Goal: Task Accomplishment & Management: Use online tool/utility

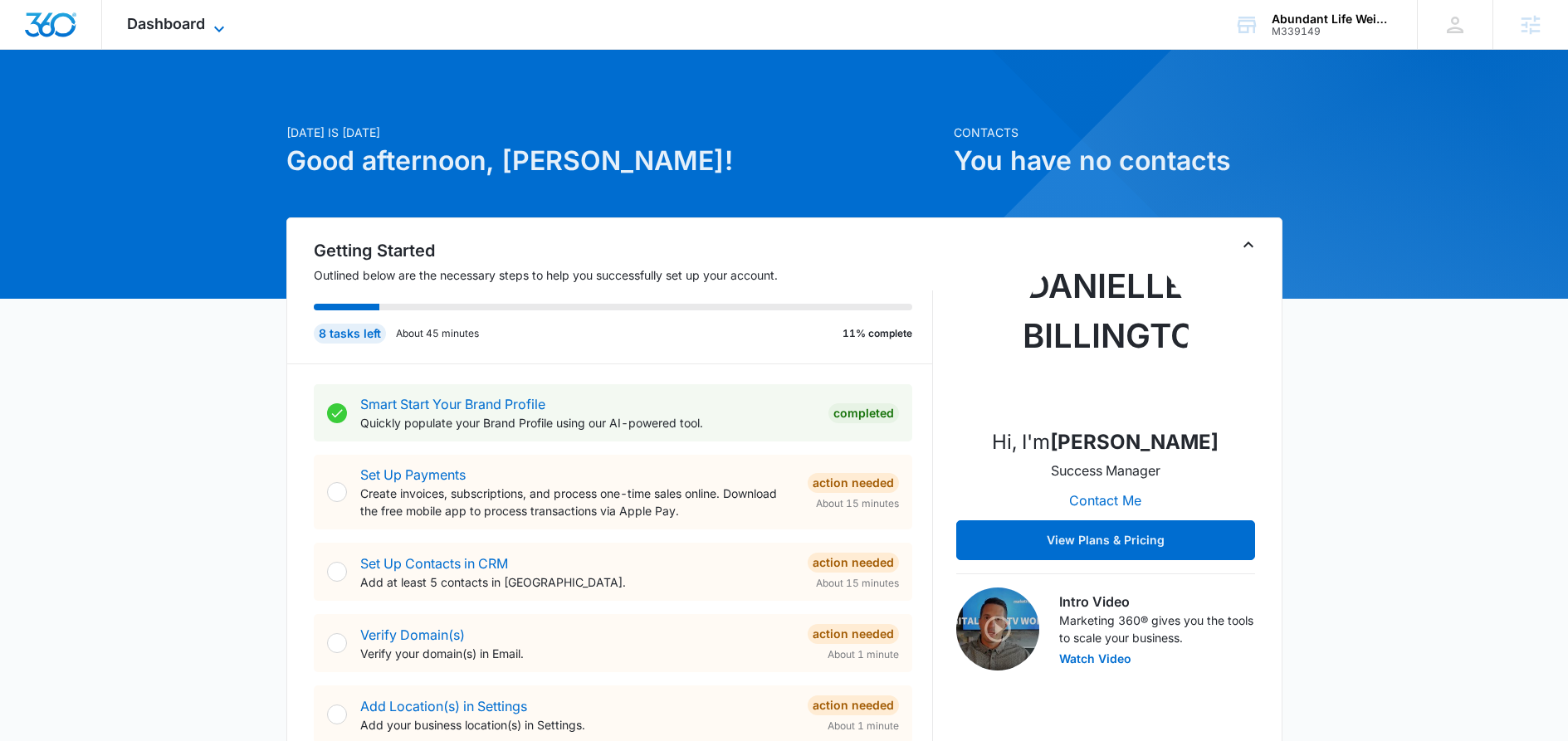
click at [221, 21] on icon at bounding box center [218, 28] width 20 height 20
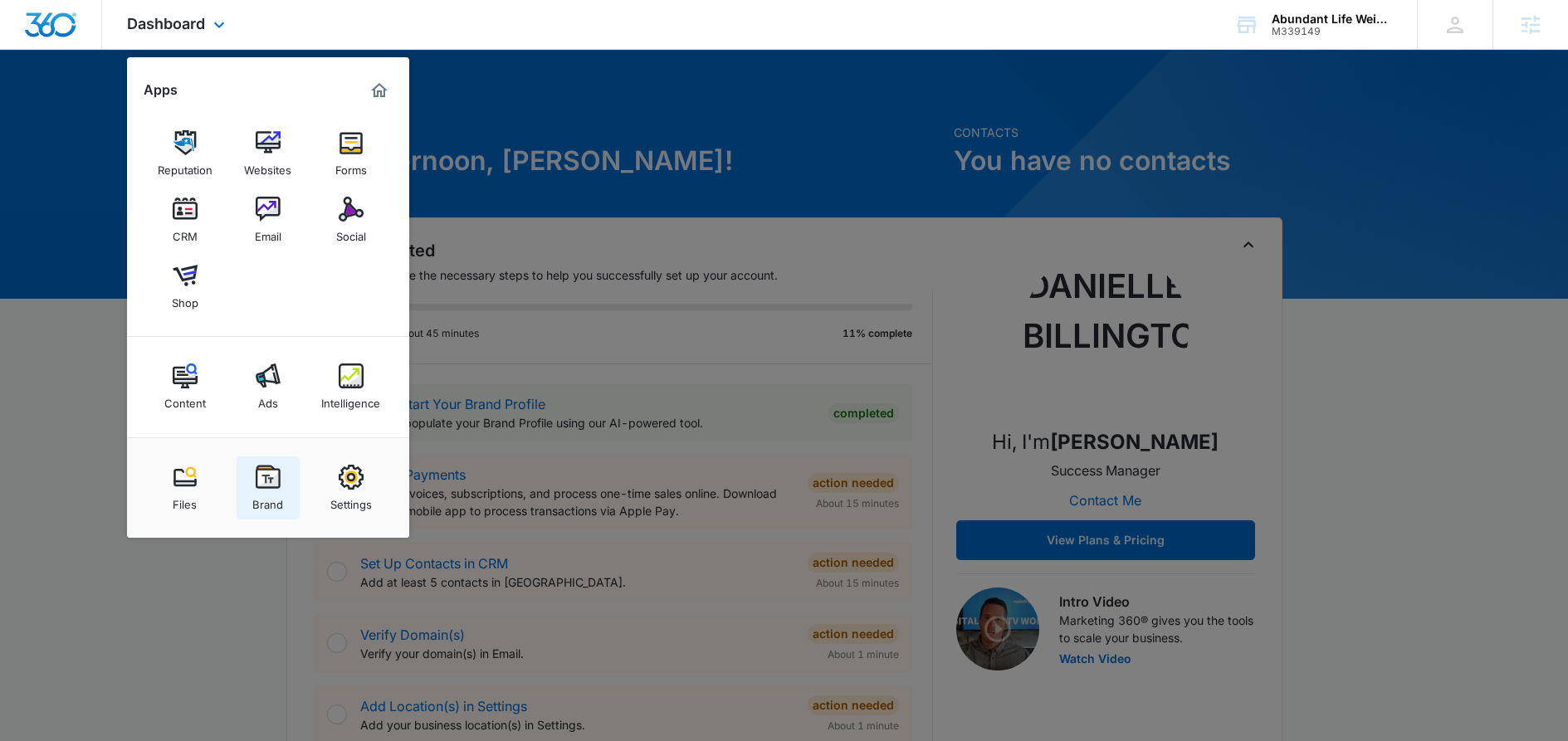
click at [260, 496] on div "Brand" at bounding box center [267, 499] width 31 height 22
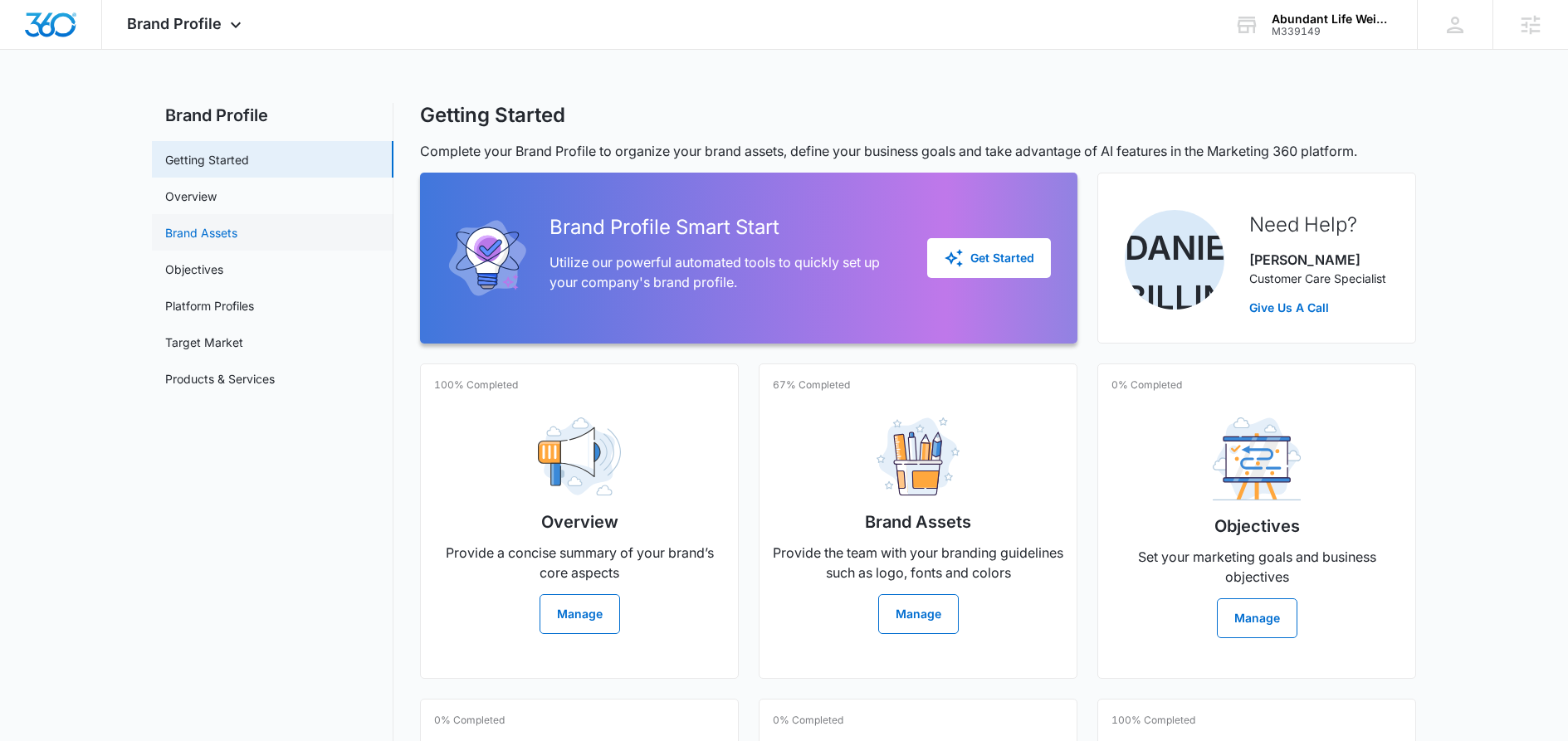
click at [217, 242] on link "Brand Assets" at bounding box center [201, 232] width 72 height 17
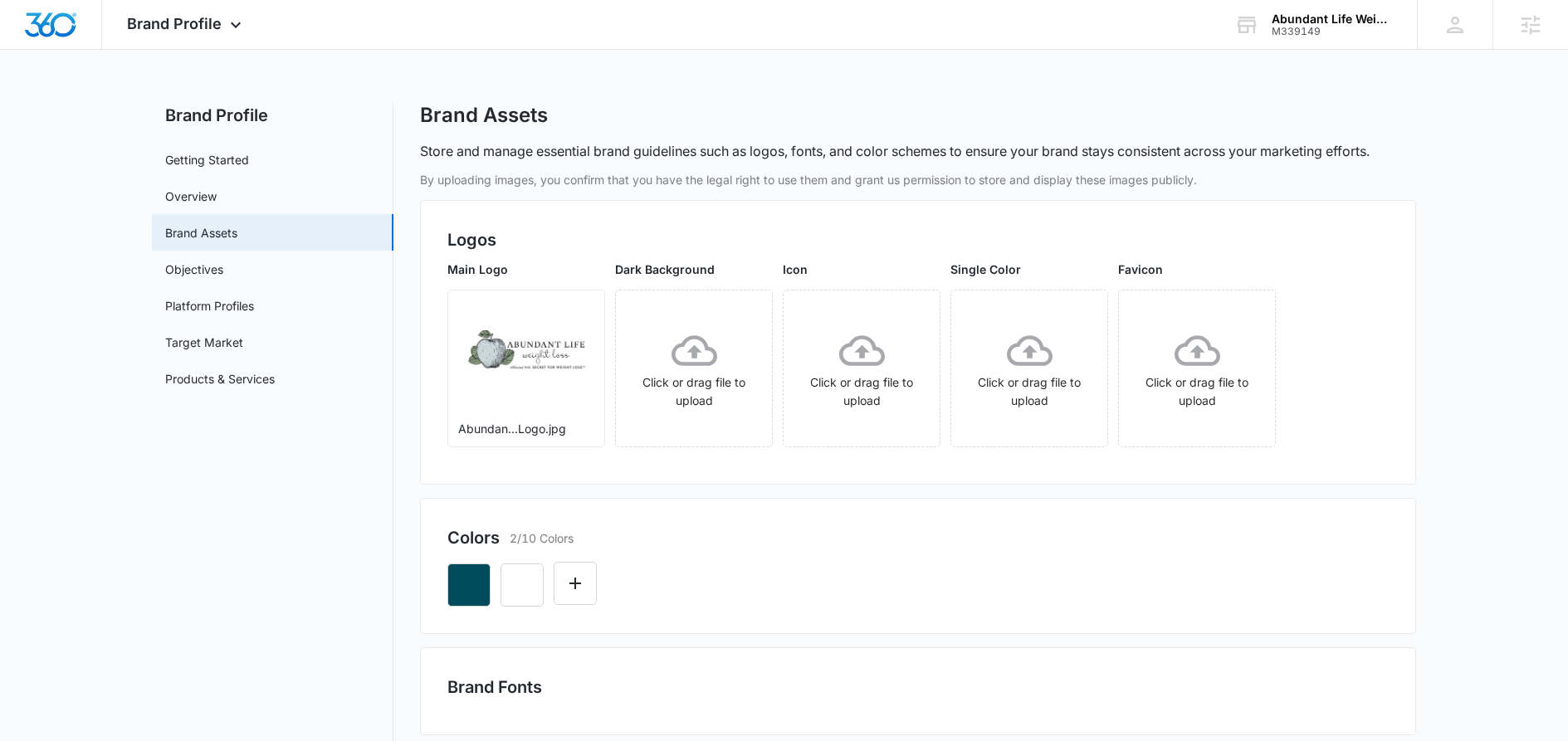
scroll to position [4, 0]
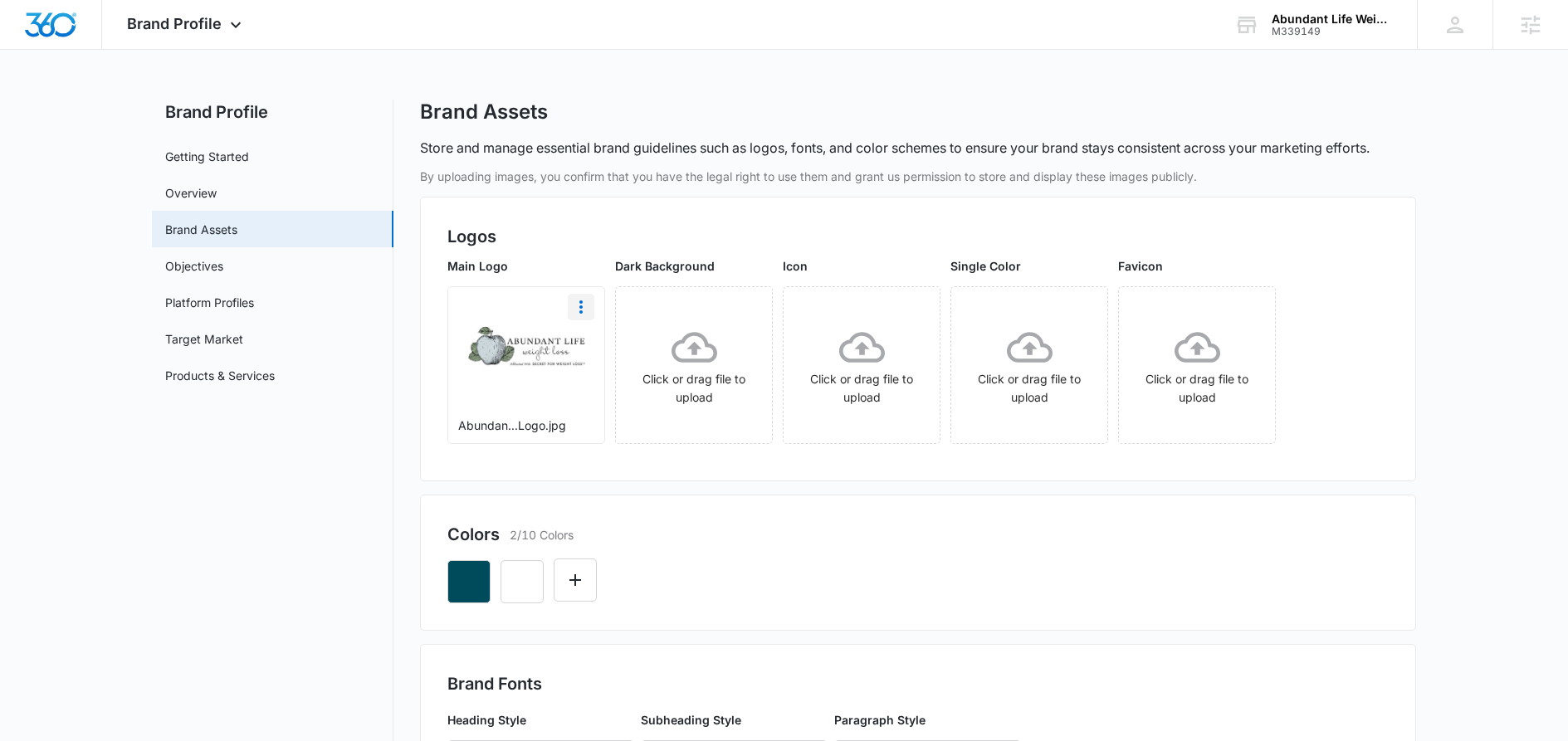
click at [581, 310] on icon "More" at bounding box center [580, 307] width 20 height 20
click at [623, 352] on div "Download" at bounding box center [615, 353] width 54 height 11
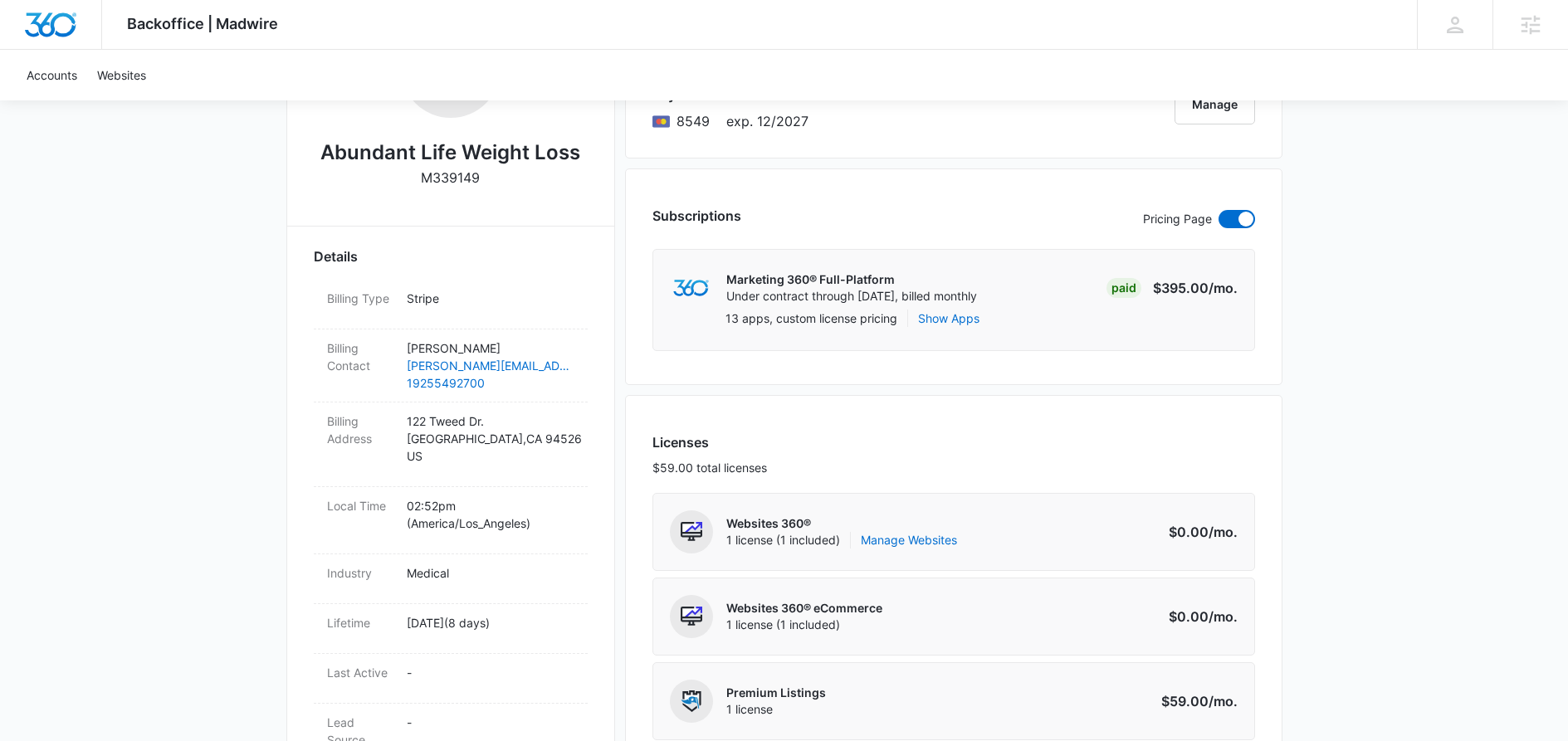
scroll to position [360, 0]
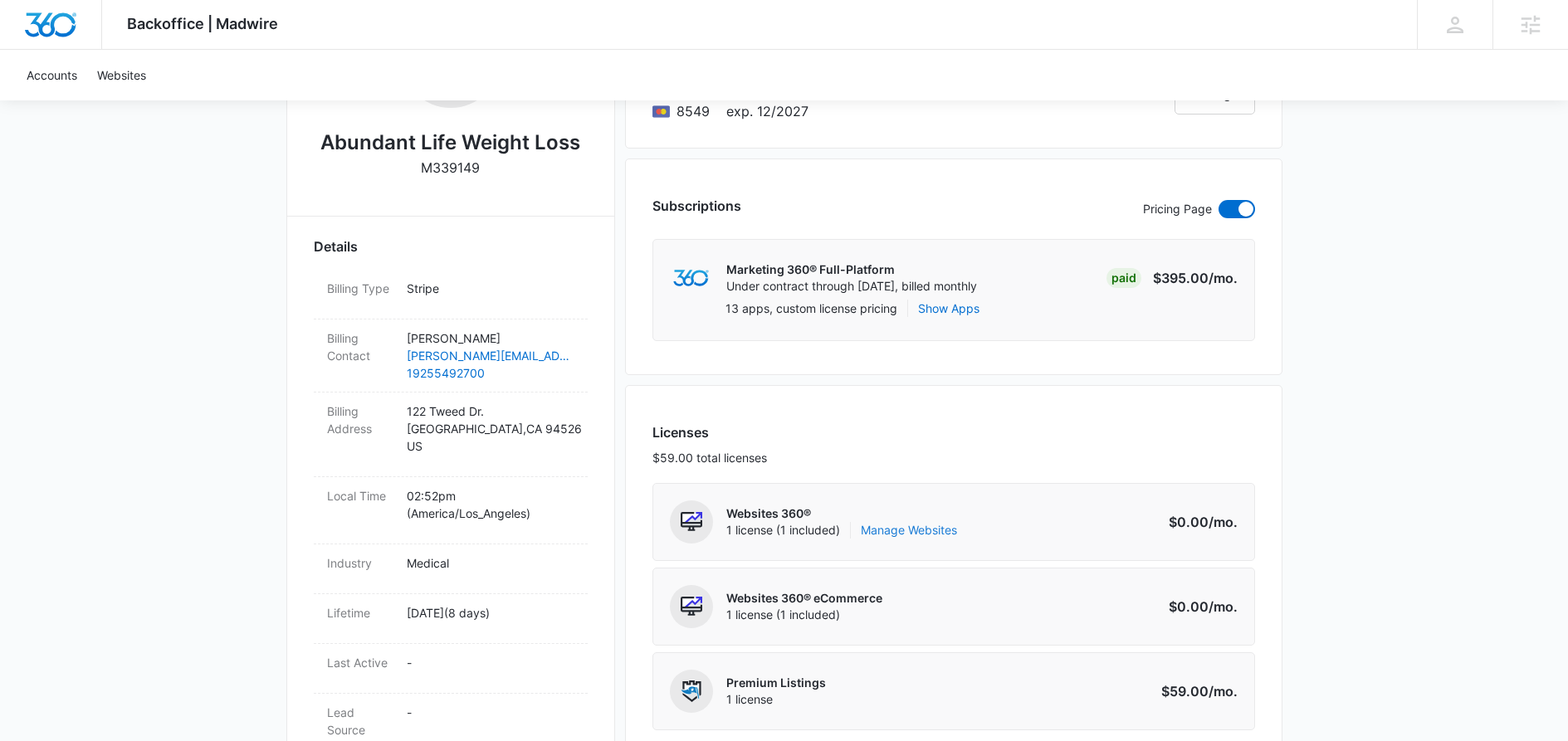
click at [916, 530] on link "Manage Websites" at bounding box center [909, 530] width 96 height 17
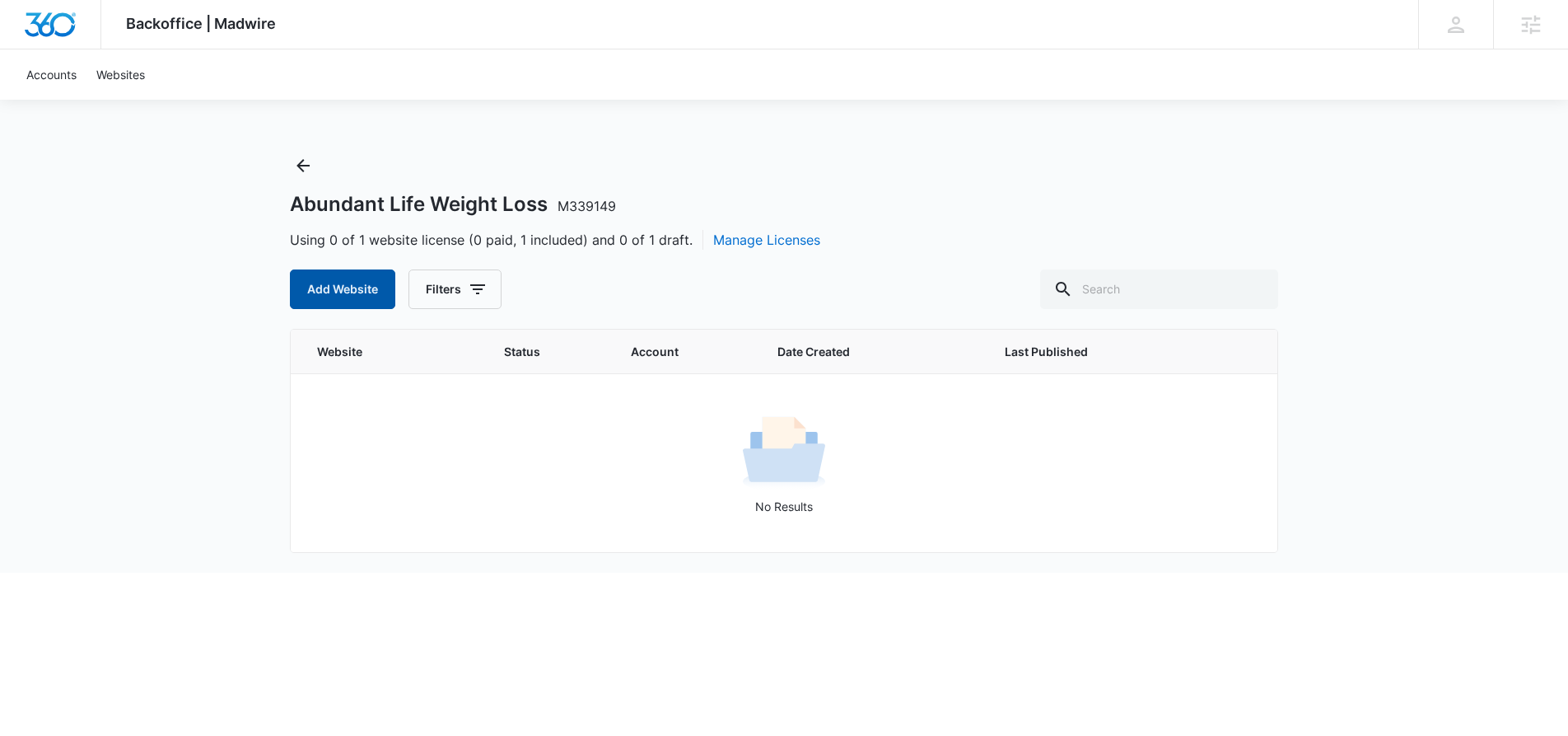
click at [309, 284] on button "Add Website" at bounding box center [342, 289] width 105 height 39
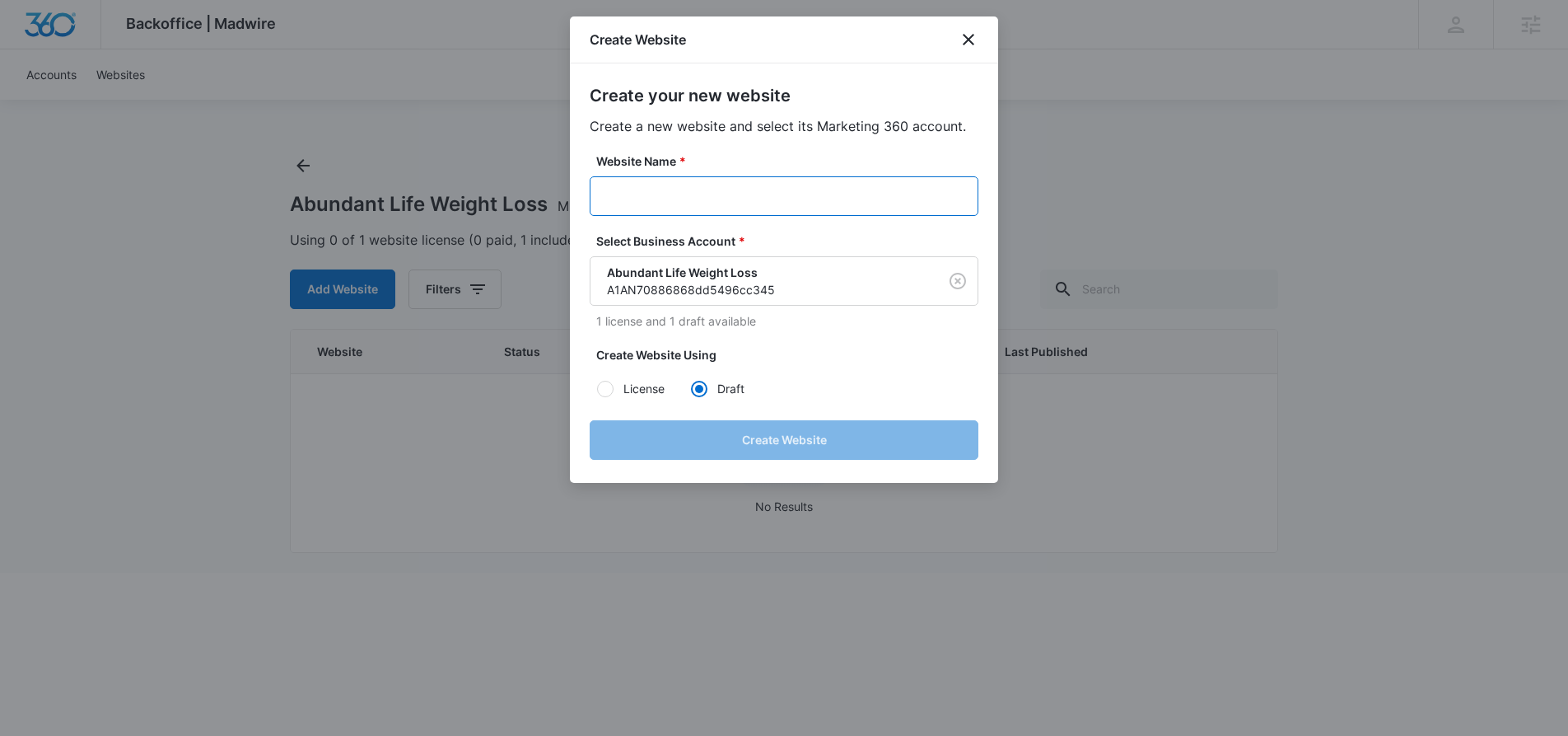
click at [702, 199] on input "Website Name *" at bounding box center [784, 196] width 389 height 39
click at [695, 196] on input "Website Name *" at bounding box center [784, 196] width 389 height 39
paste input "M339149 - Abundant Life Weight Loss"
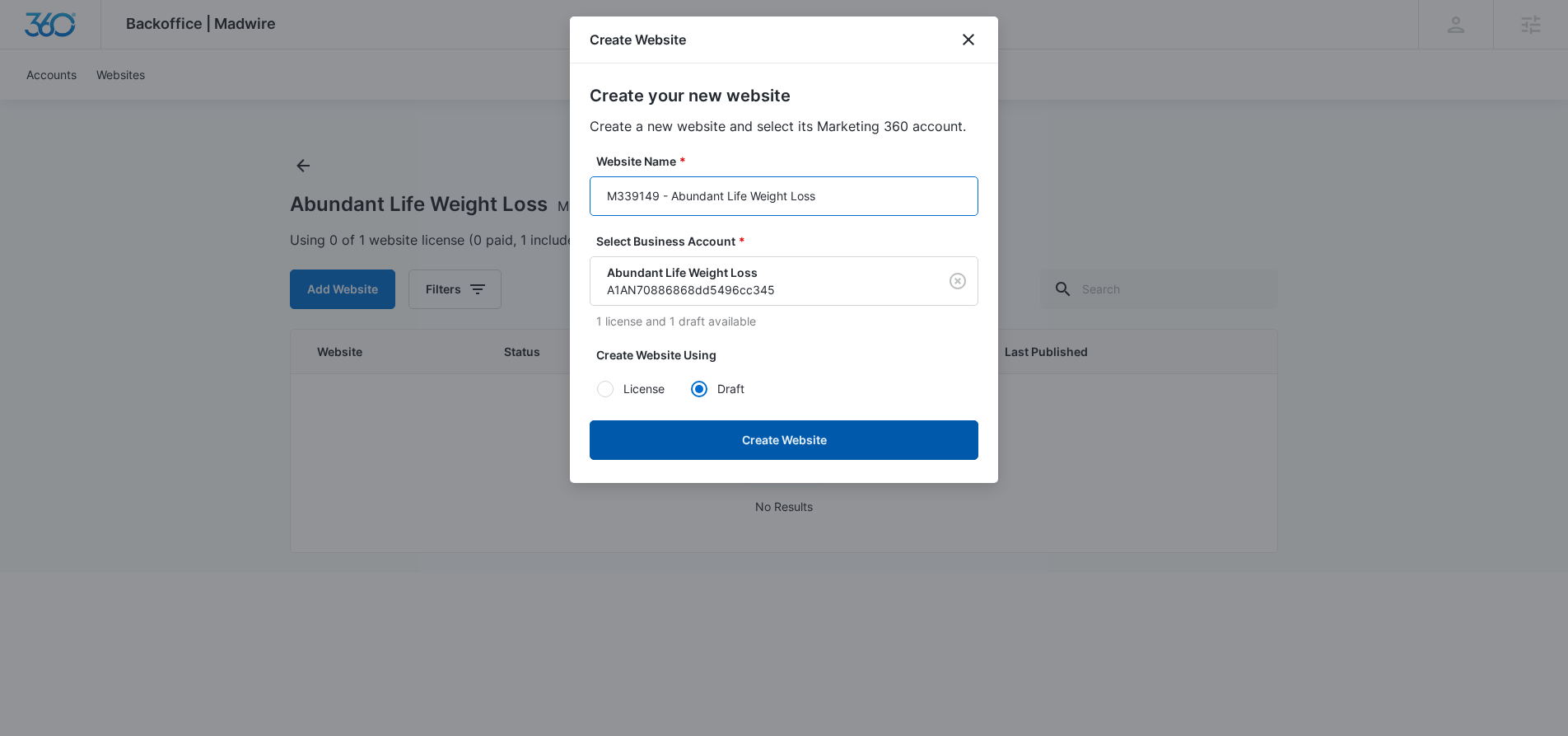
type input "M339149 - Abundant Life Weight Loss"
click at [726, 451] on button "Create Website" at bounding box center [784, 440] width 389 height 39
